Goal: Transaction & Acquisition: Obtain resource

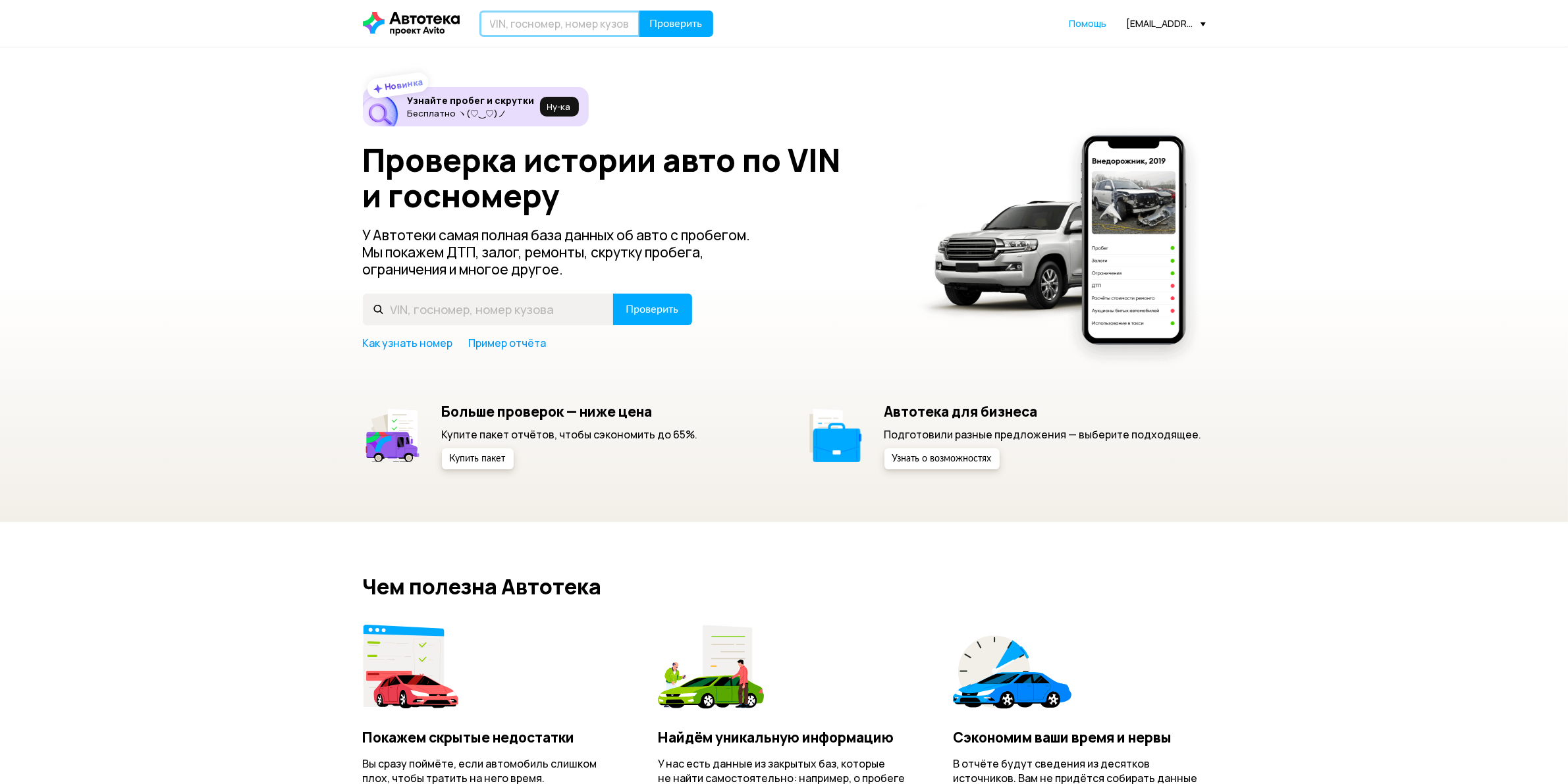
click at [545, 20] on input "text" at bounding box center [560, 23] width 161 height 26
type input "[US_VEHICLE_IDENTIFICATION_NUMBER]"
click at [664, 28] on span "Проверить" at bounding box center [677, 24] width 53 height 11
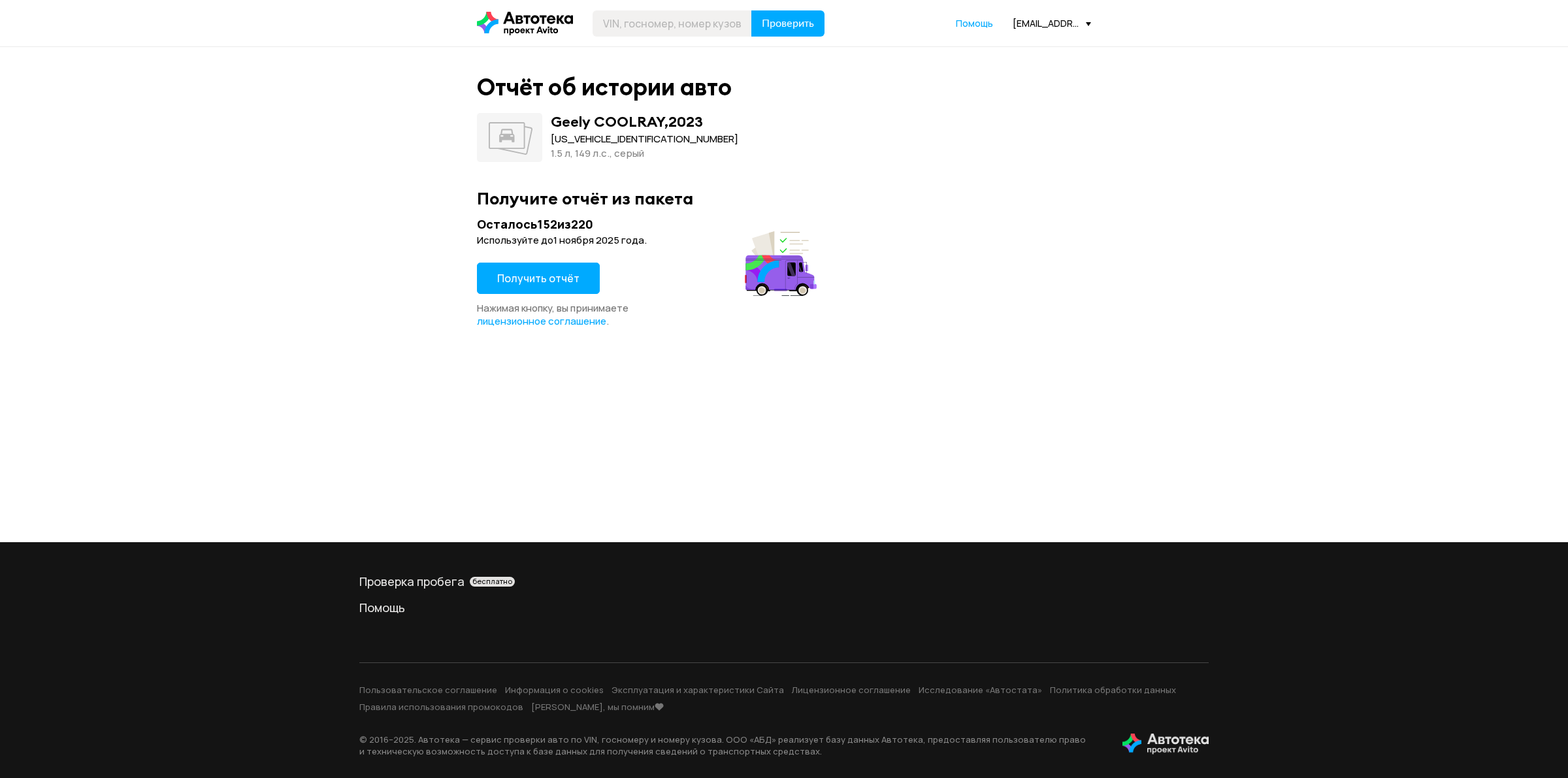
click at [552, 276] on span "Получить отчёт" at bounding box center [538, 278] width 82 height 14
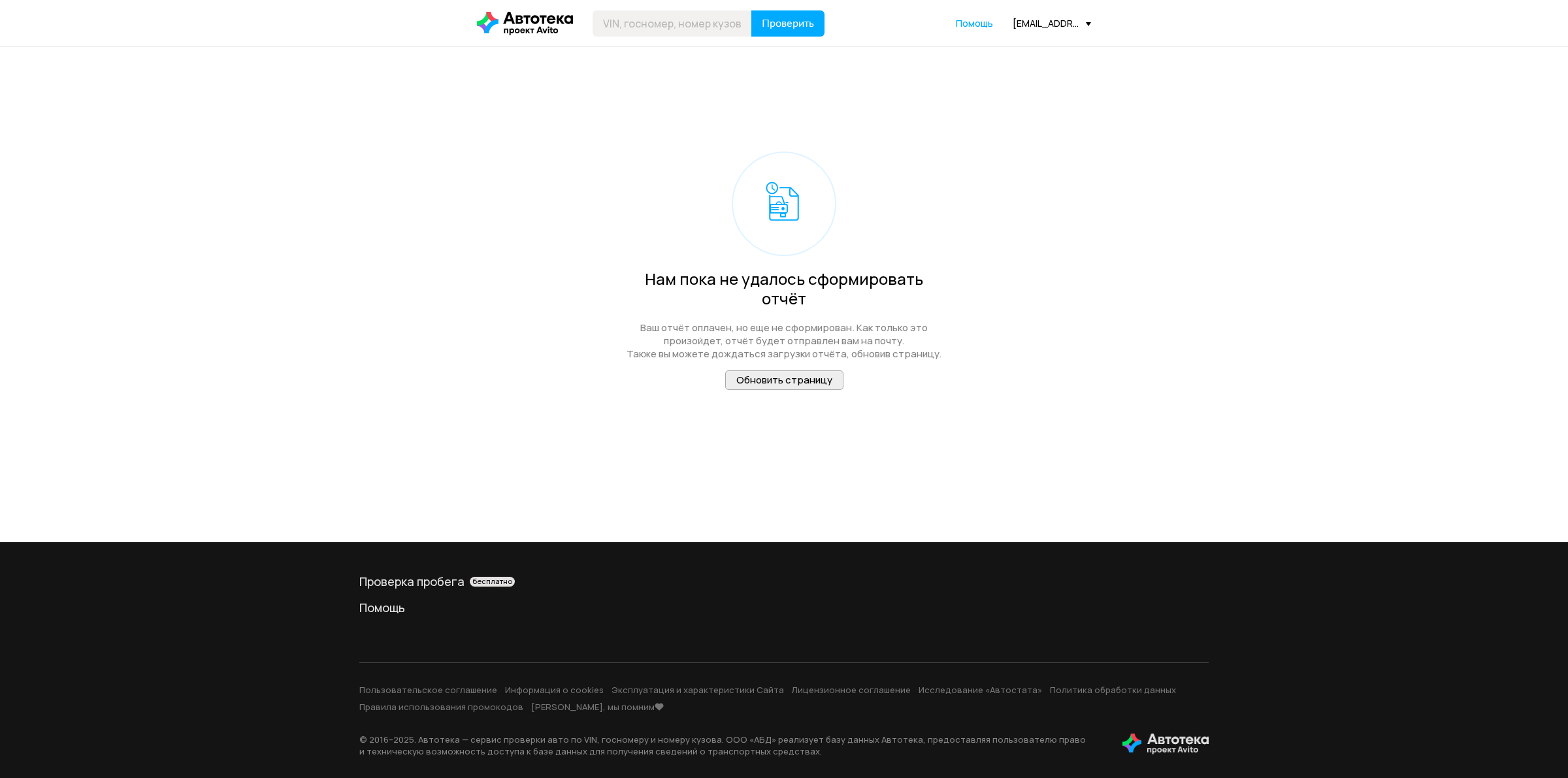
click at [819, 373] on span "Обновить страницу" at bounding box center [784, 380] width 96 height 13
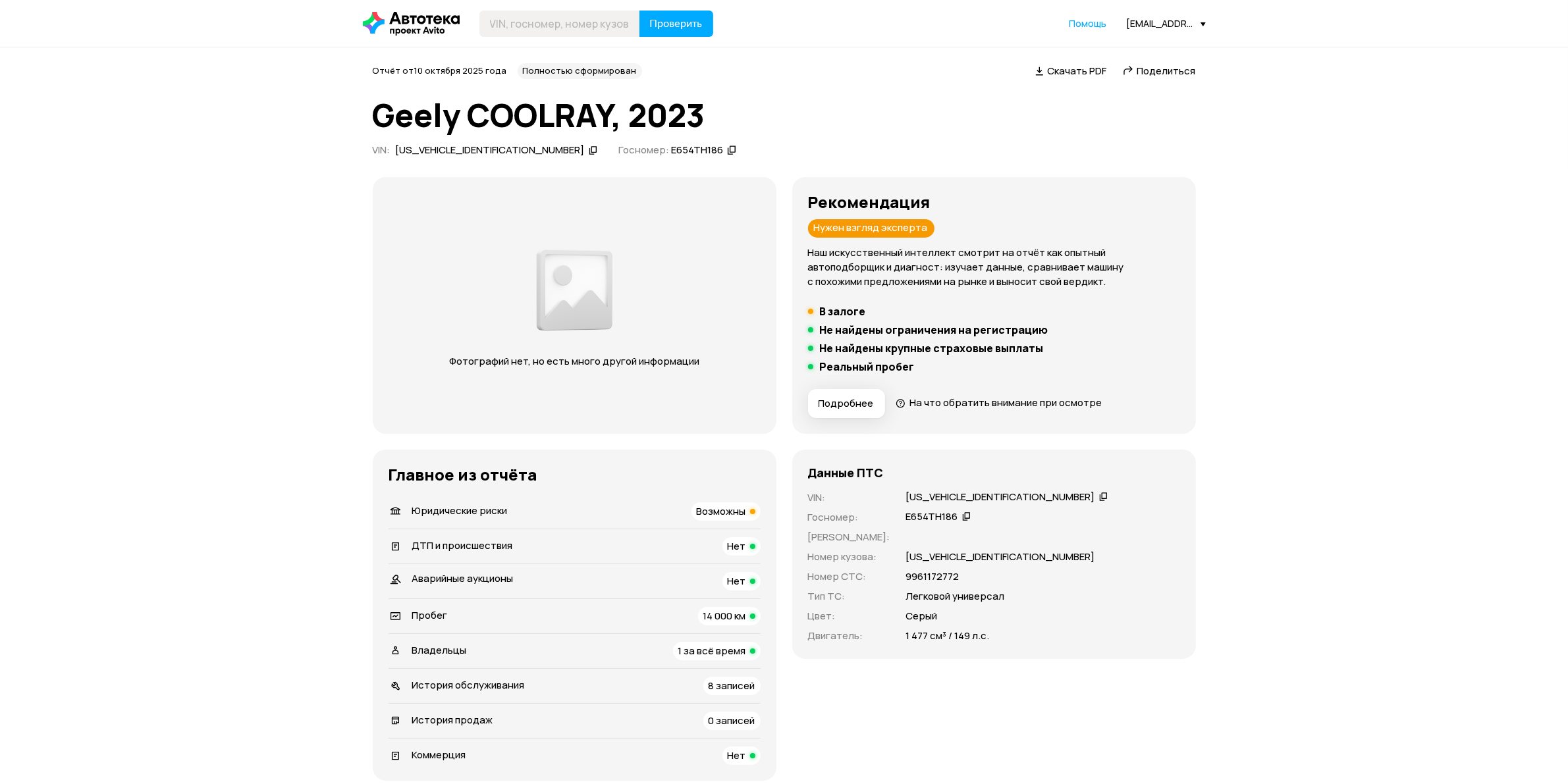
click at [435, 153] on div "[US_VEHICLE_IDENTIFICATION_NUMBER]" at bounding box center [490, 150] width 189 height 14
